Goal: Information Seeking & Learning: Learn about a topic

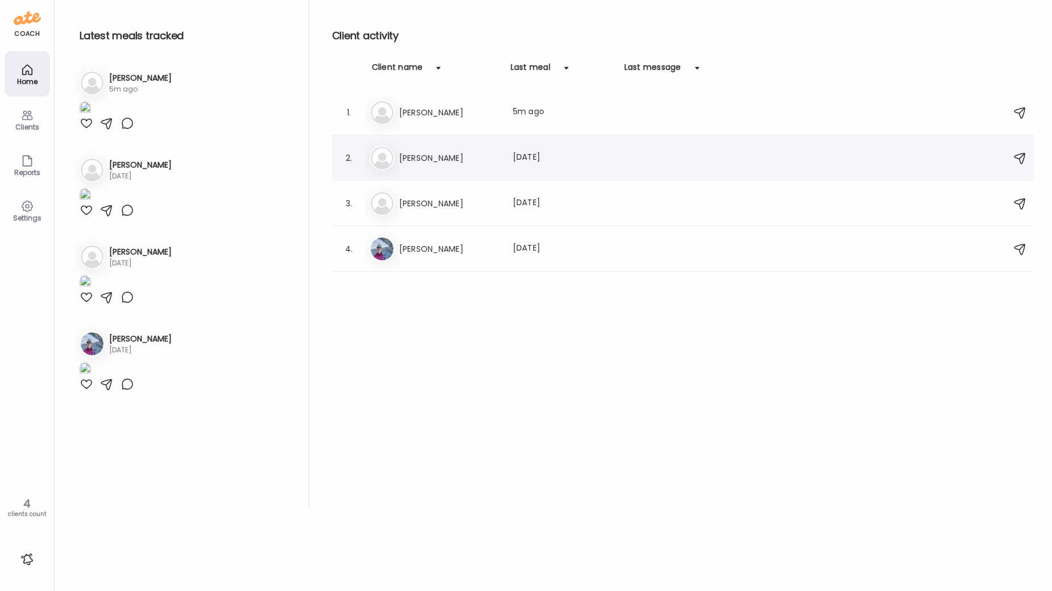
click at [450, 163] on h3 "[PERSON_NAME]" at bounding box center [449, 158] width 100 height 14
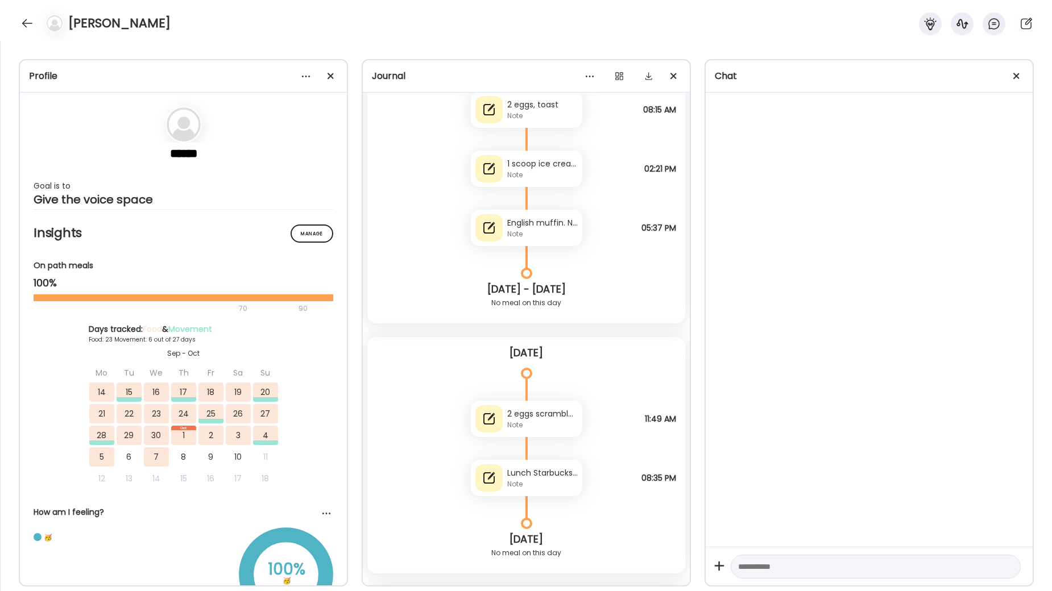
scroll to position [30839, 0]
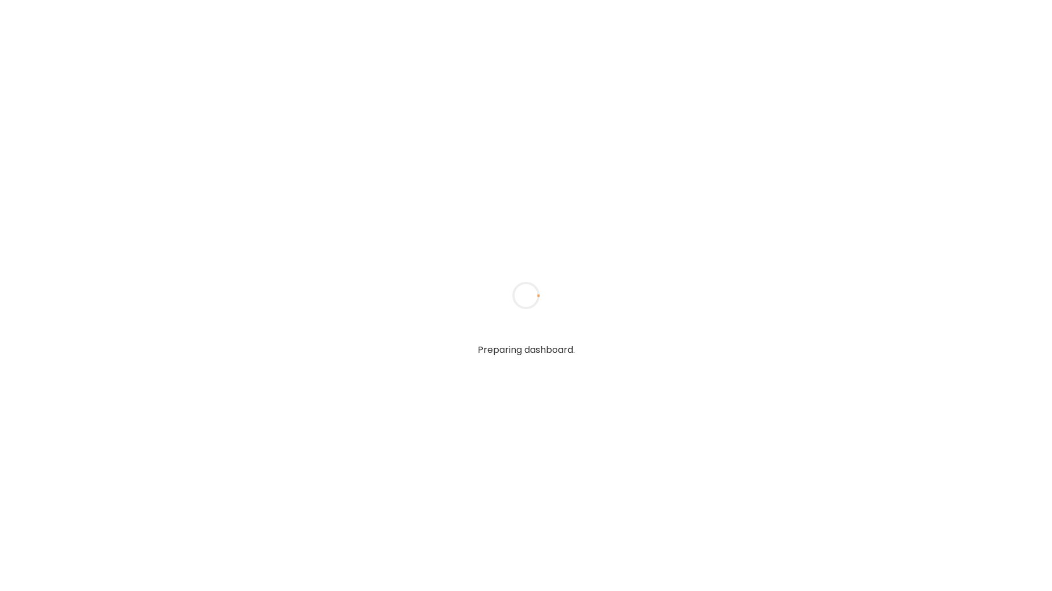
type input "**********"
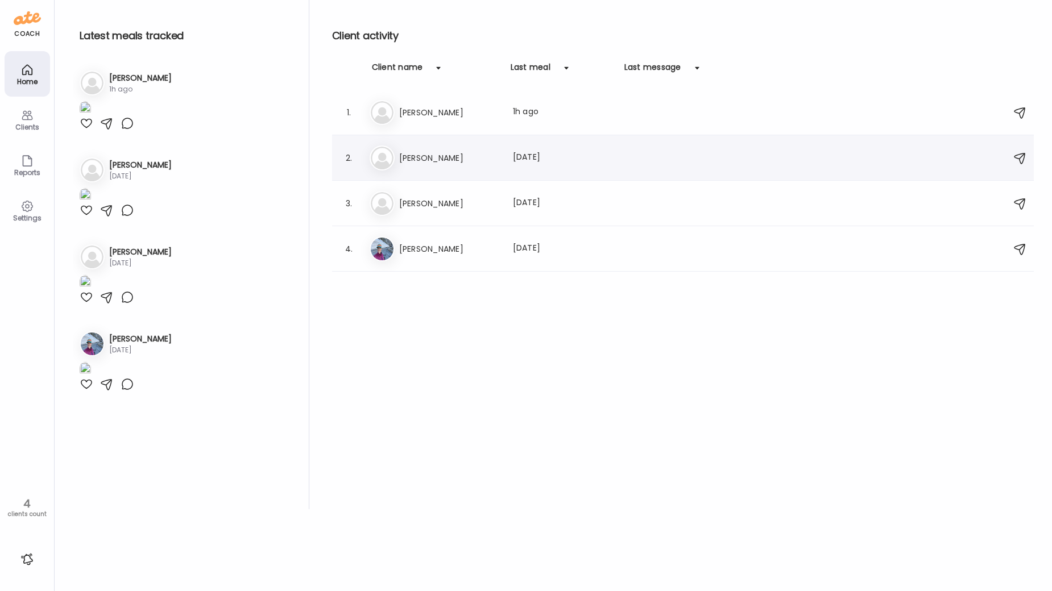
click at [484, 151] on h3 "[PERSON_NAME]" at bounding box center [449, 158] width 100 height 14
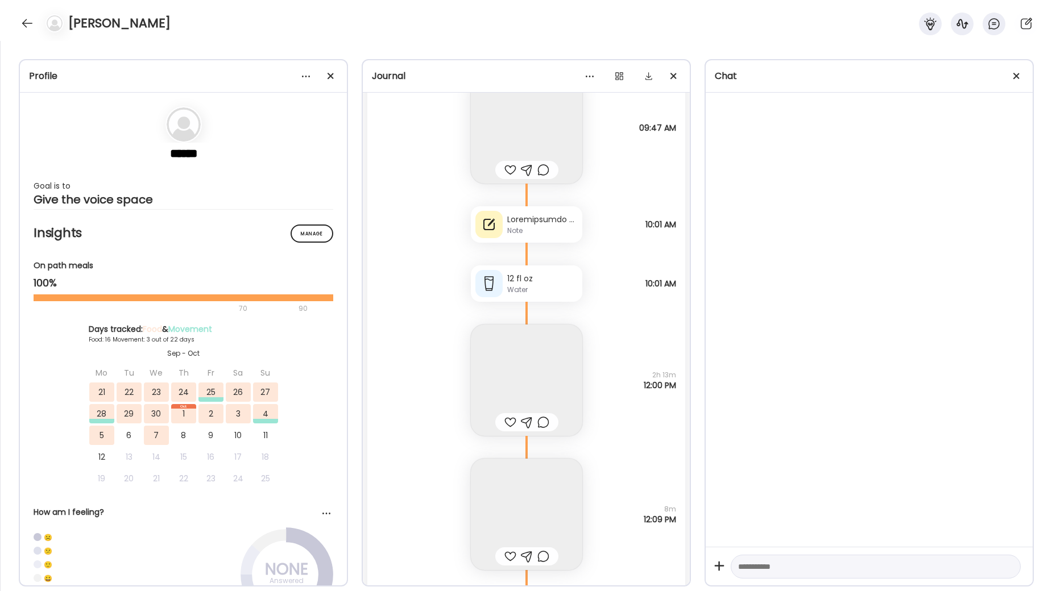
scroll to position [36455, 0]
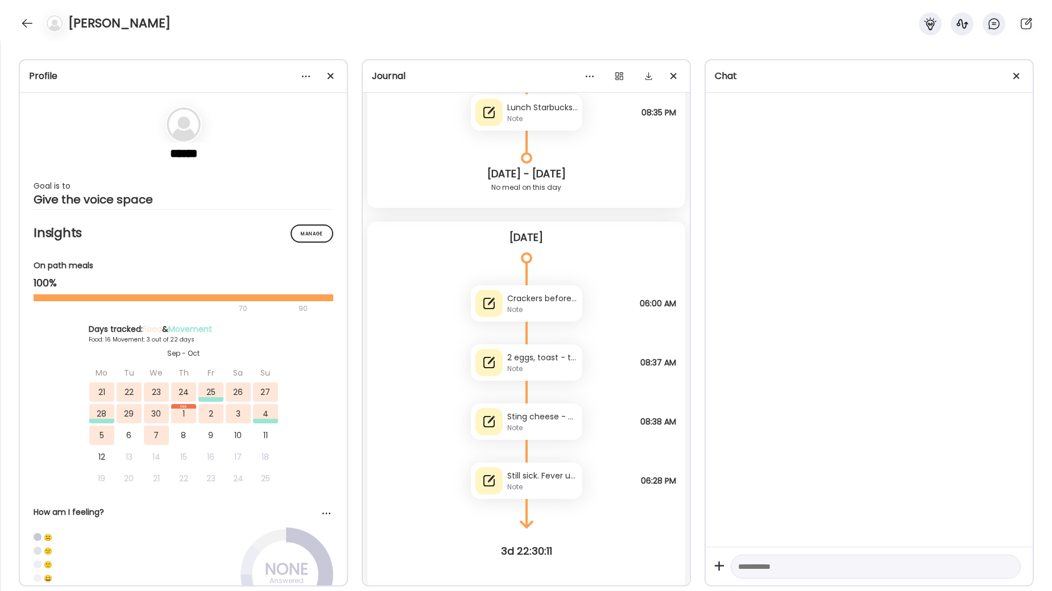
click at [534, 298] on div "Crackers before antibiotic at 6" at bounding box center [542, 299] width 70 height 12
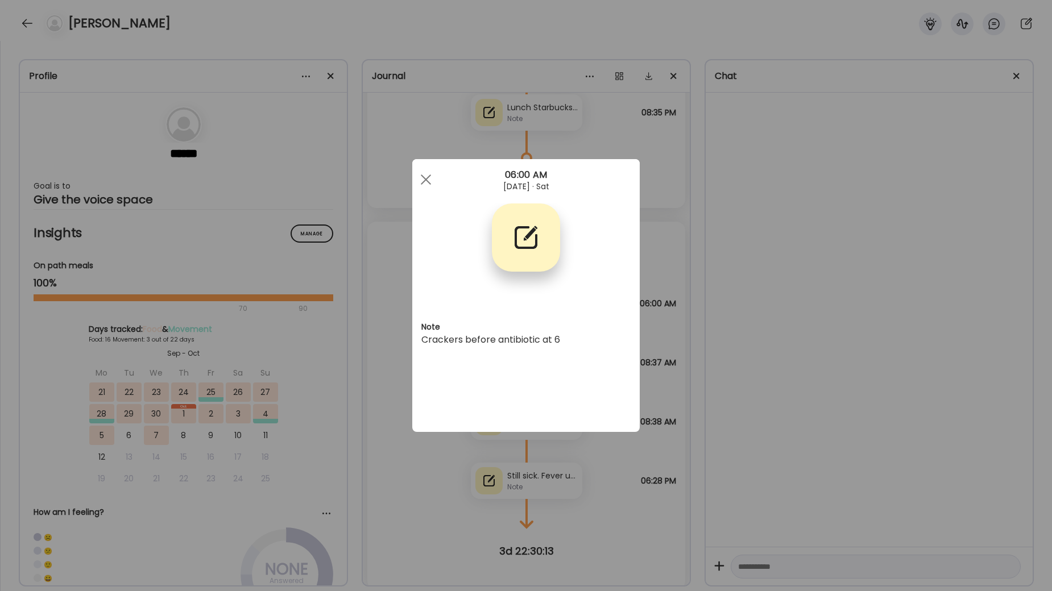
drag, startPoint x: 424, startPoint y: 177, endPoint x: 436, endPoint y: 208, distance: 33.5
click at [424, 177] on div at bounding box center [425, 179] width 23 height 23
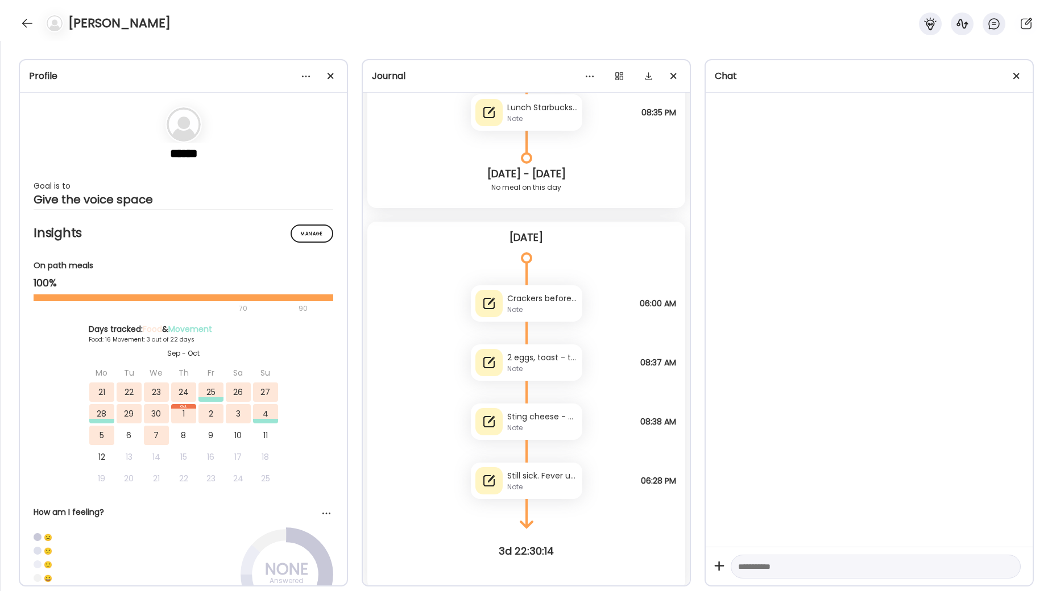
click at [528, 366] on div "Note" at bounding box center [542, 369] width 70 height 10
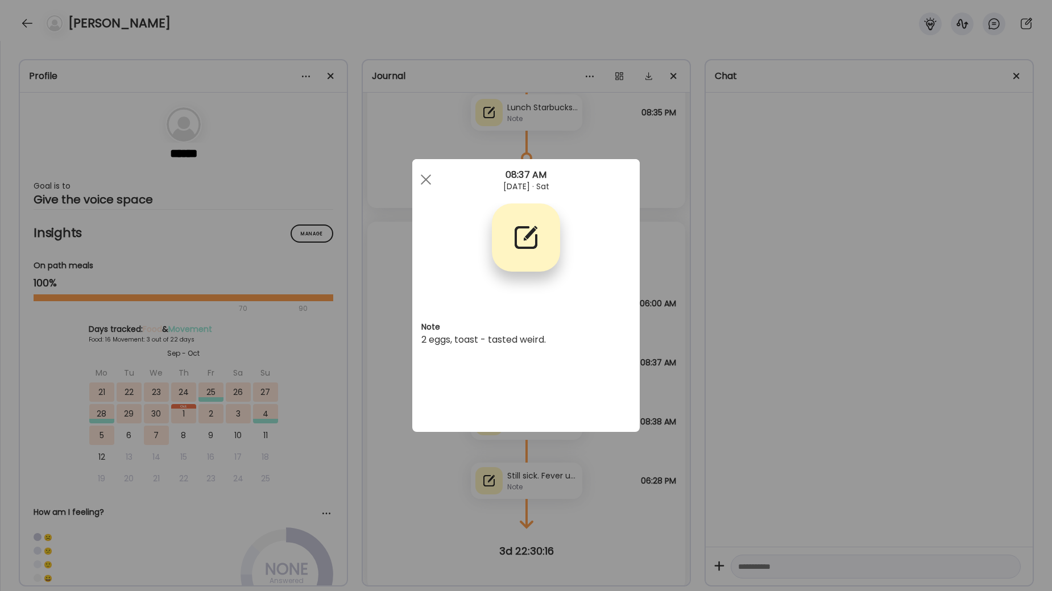
drag, startPoint x: 414, startPoint y: 174, endPoint x: 443, endPoint y: 208, distance: 44.8
click at [414, 174] on div "08:37 AM" at bounding box center [525, 175] width 227 height 14
drag, startPoint x: 417, startPoint y: 176, endPoint x: 487, endPoint y: 293, distance: 135.9
click at [418, 177] on div at bounding box center [425, 179] width 23 height 23
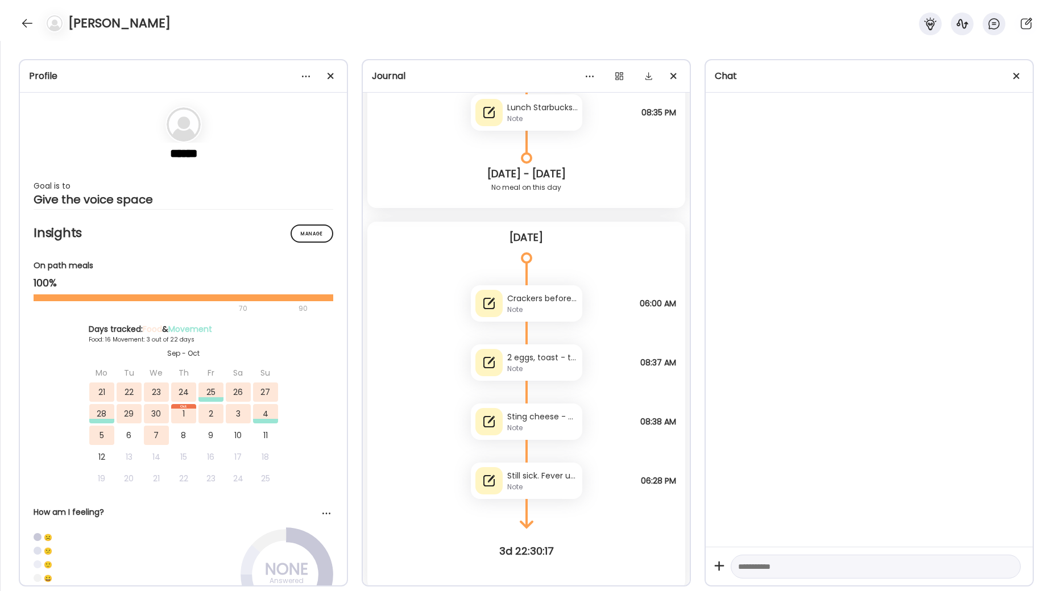
click at [532, 426] on div "Note" at bounding box center [542, 428] width 70 height 10
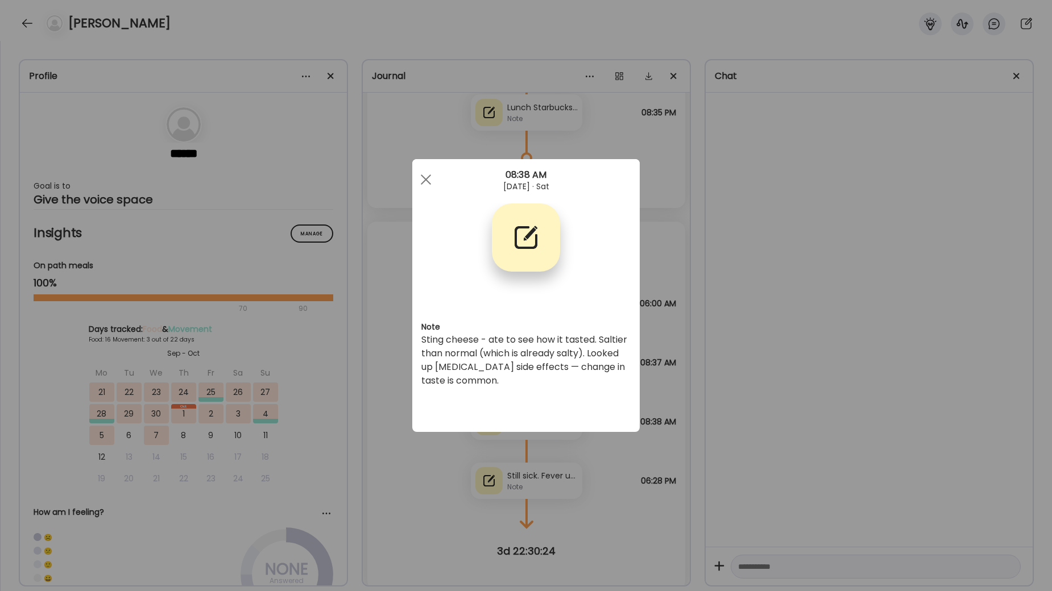
click at [423, 180] on div at bounding box center [425, 179] width 23 height 23
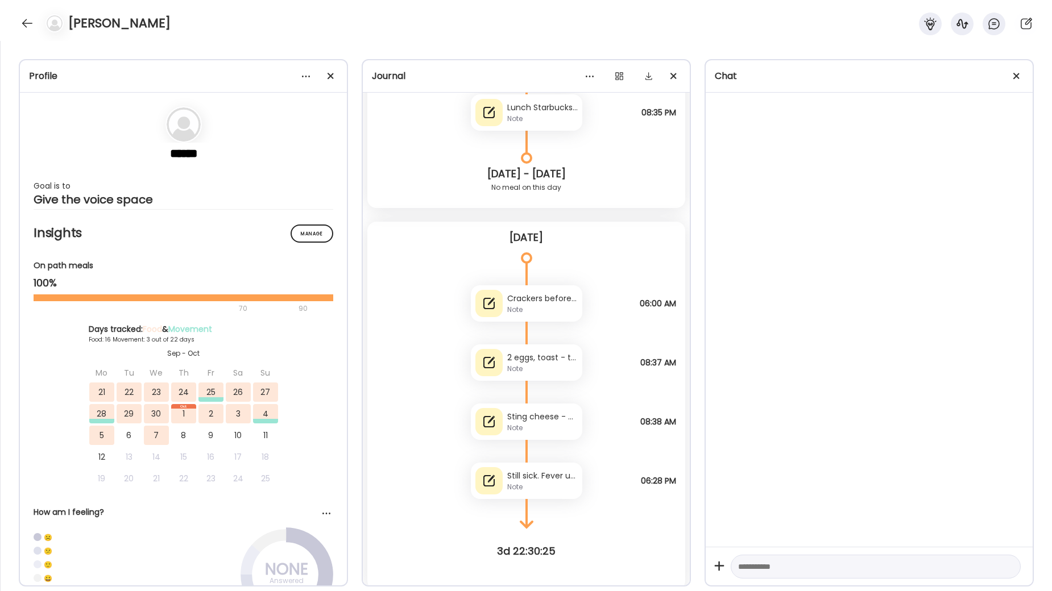
click at [549, 476] on div "Still sick. Fever up to 103 again [DATE]. Antibiotics should kick in soon, I ho…" at bounding box center [542, 476] width 70 height 12
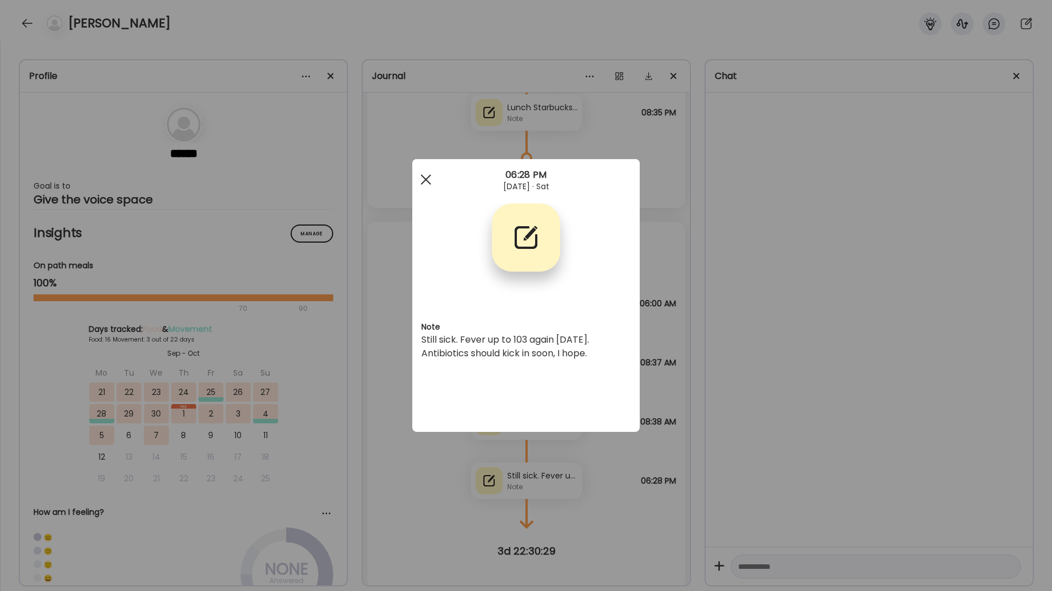
click at [425, 178] on span at bounding box center [426, 180] width 10 height 10
